Goal: Information Seeking & Learning: Check status

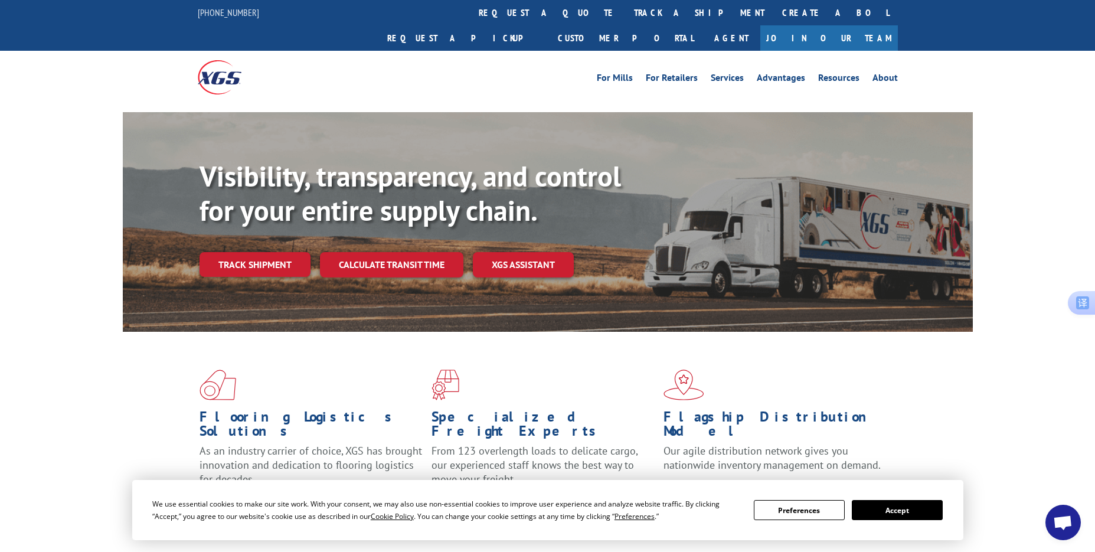
click at [625, 18] on link "track a shipment" at bounding box center [699, 12] width 148 height 25
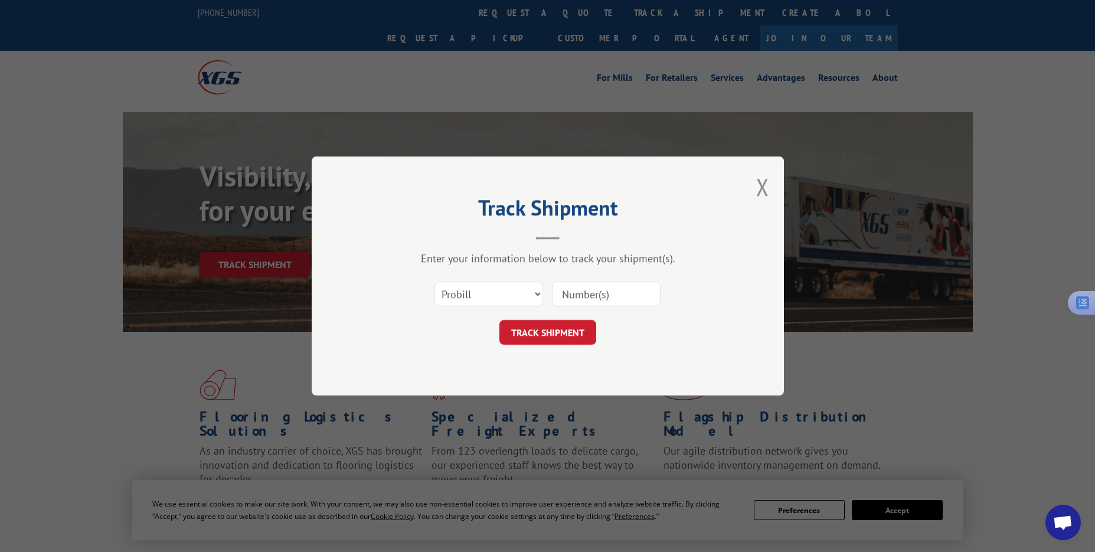
click at [575, 296] on input at bounding box center [606, 294] width 109 height 25
paste input "17496884"
type input "17496884"
click at [550, 325] on button "TRACK SHIPMENT" at bounding box center [547, 332] width 97 height 25
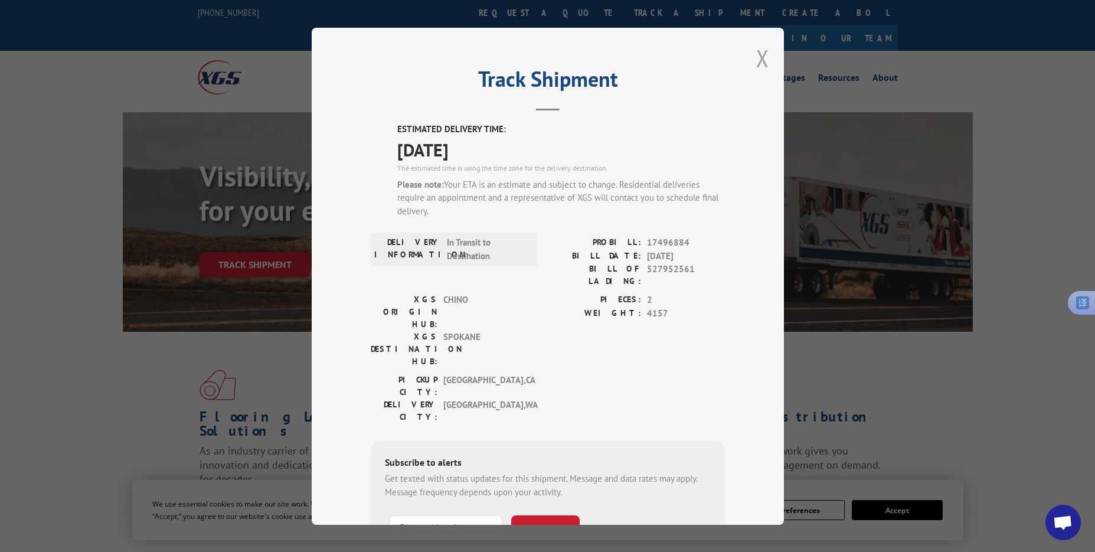
click at [756, 63] on button "Close modal" at bounding box center [762, 58] width 13 height 31
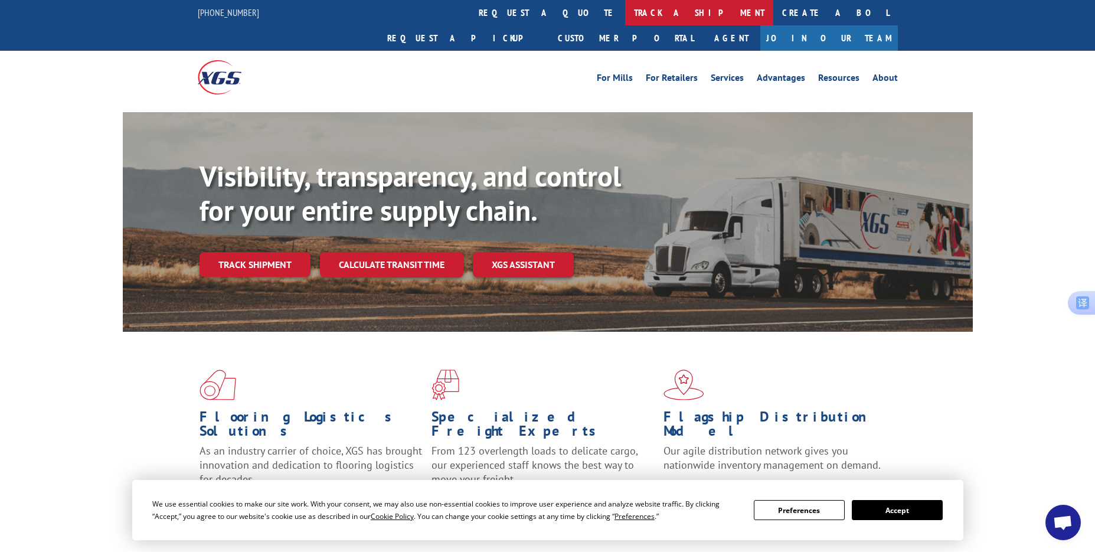
click at [625, 14] on link "track a shipment" at bounding box center [699, 12] width 148 height 25
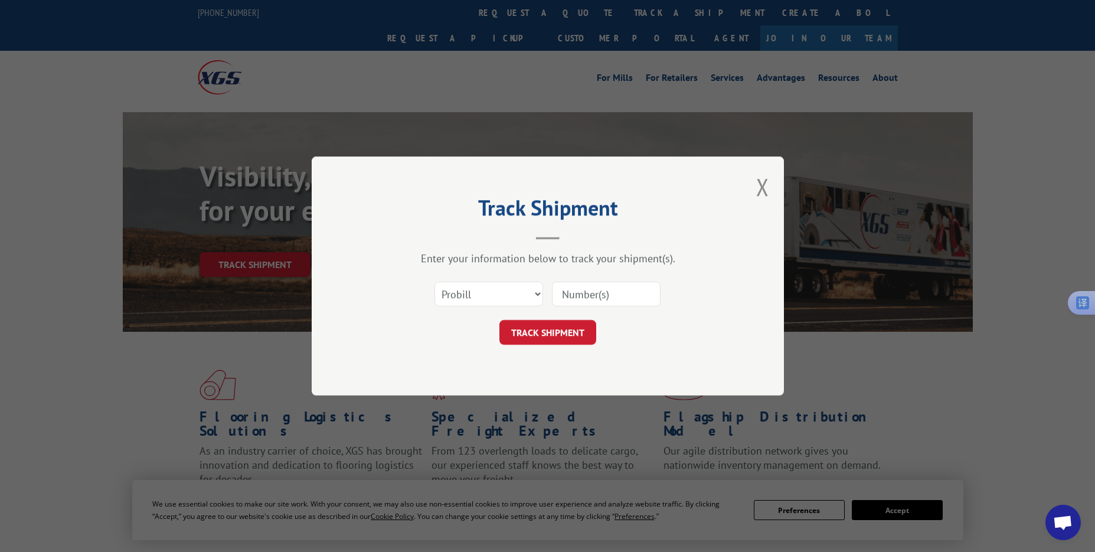
click at [569, 291] on input at bounding box center [606, 294] width 109 height 25
paste input "17496714"
type input "17496714"
click at [544, 326] on button "TRACK SHIPMENT" at bounding box center [547, 332] width 97 height 25
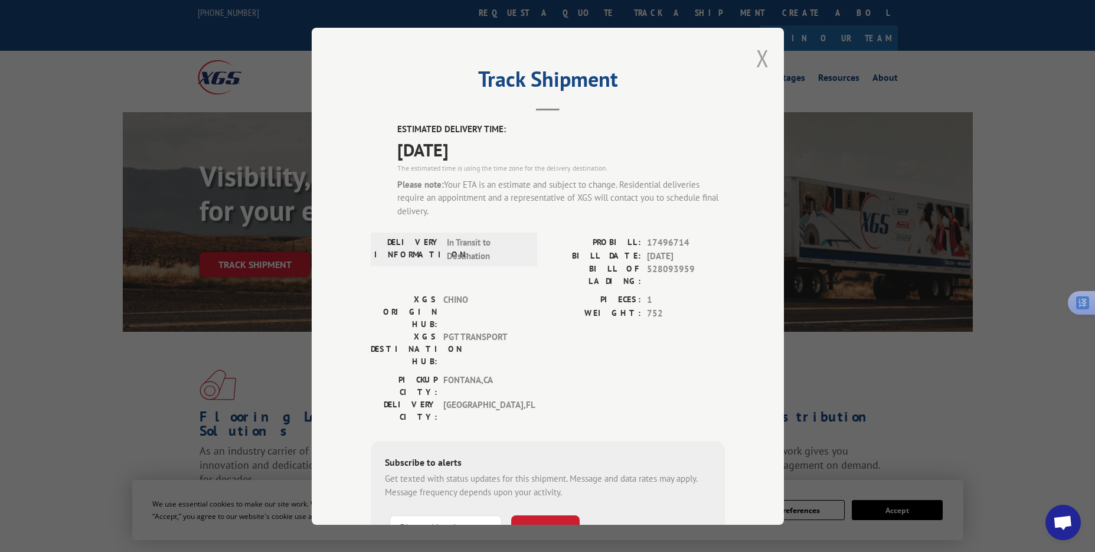
click at [756, 55] on button "Close modal" at bounding box center [762, 58] width 13 height 31
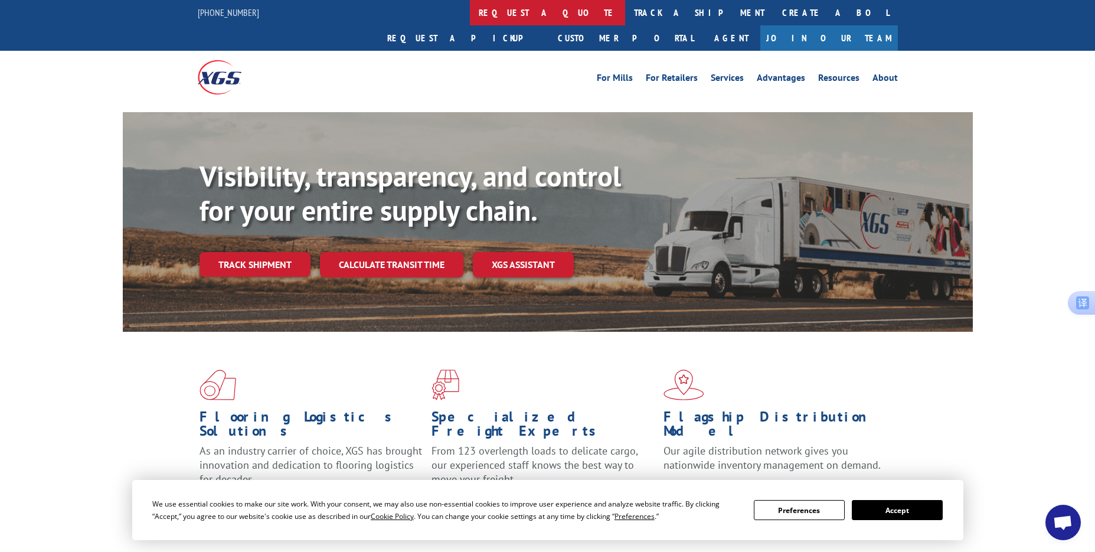
click at [470, 9] on link "request a quote" at bounding box center [547, 12] width 155 height 25
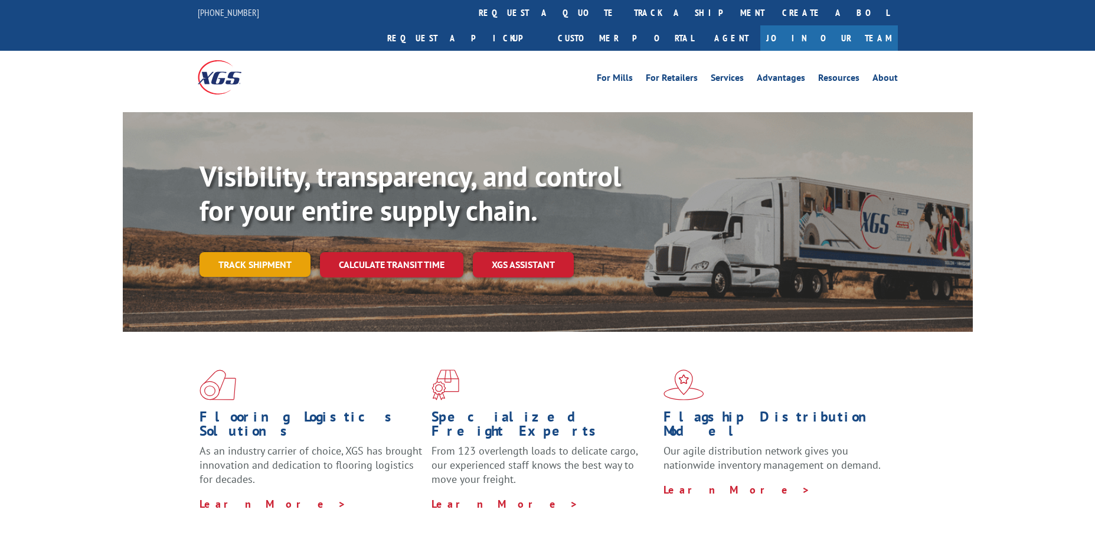
click at [277, 252] on link "Track shipment" at bounding box center [255, 264] width 111 height 25
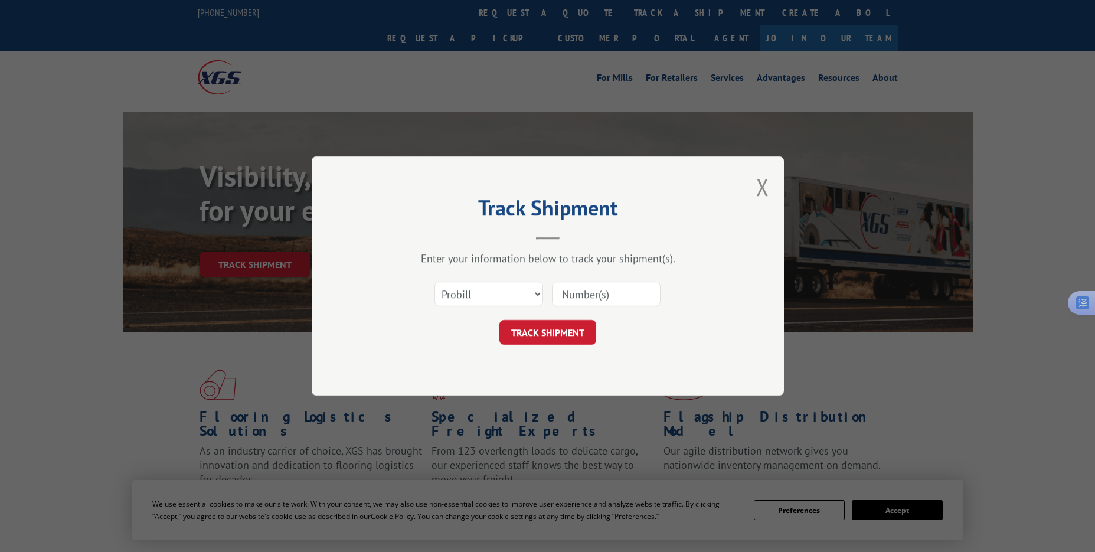
drag, startPoint x: 589, startPoint y: 297, endPoint x: 585, endPoint y: 303, distance: 6.9
click at [589, 297] on input at bounding box center [606, 294] width 109 height 25
paste input "17009407"
type input "17009407"
click at [552, 337] on button "TRACK SHIPMENT" at bounding box center [547, 332] width 97 height 25
